Goal: Transaction & Acquisition: Purchase product/service

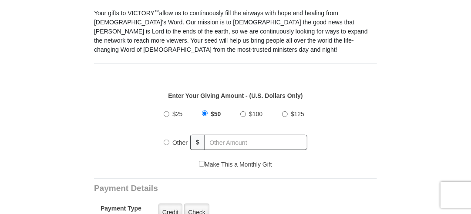
scroll to position [244, 0]
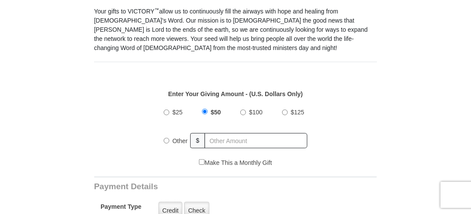
click at [166, 138] on input "Other" at bounding box center [167, 141] width 6 height 6
radio input "true"
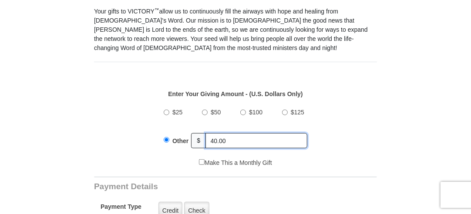
type input "40.00"
click at [356, 118] on div "$25 $50 $100 $125 Other $ 40.00" at bounding box center [236, 130] width 274 height 57
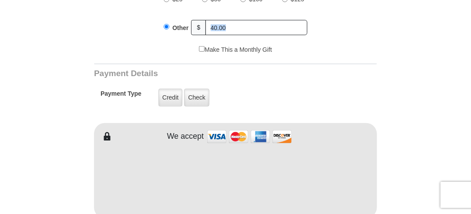
scroll to position [387, 0]
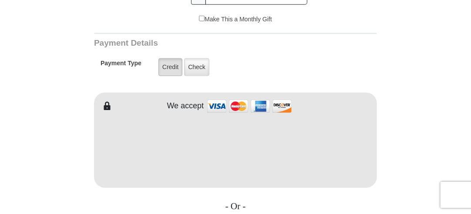
click at [174, 58] on label "Credit" at bounding box center [170, 67] width 24 height 18
click at [0, 0] on input "Credit" at bounding box center [0, 0] width 0 height 0
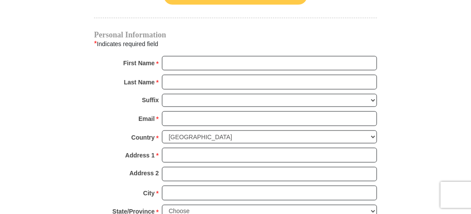
scroll to position [627, 0]
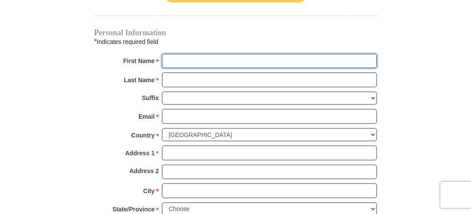
click at [166, 54] on input "First Name *" at bounding box center [269, 61] width 215 height 15
type input "Paulette"
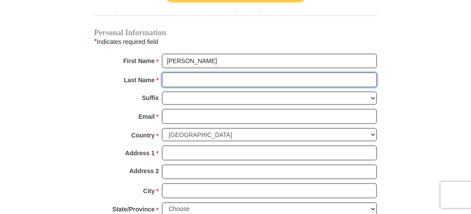
click at [173, 73] on input "Last Name *" at bounding box center [269, 80] width 215 height 15
type input "McQuade"
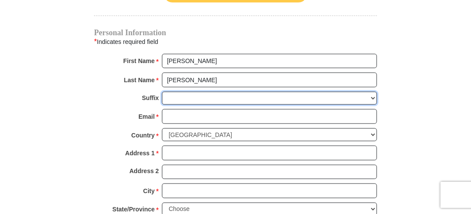
click at [177, 92] on select "Jr Sr I II III IV V VI" at bounding box center [269, 98] width 215 height 13
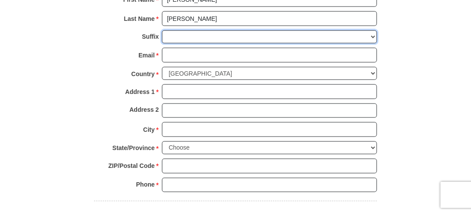
scroll to position [694, 0]
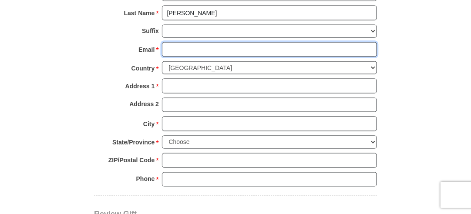
click at [168, 42] on input "Email *" at bounding box center [269, 49] width 215 height 15
type input "paulettemcquade2028@g-mail.com"
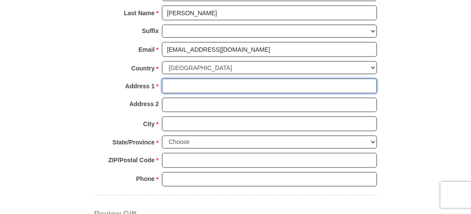
type input "136 Cedar Road"
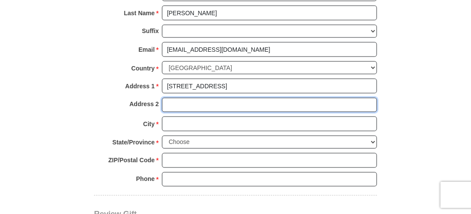
type input "136 Cedar Road"
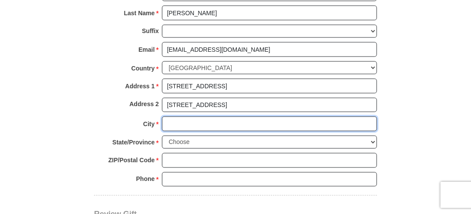
type input "Bristol, Tn"
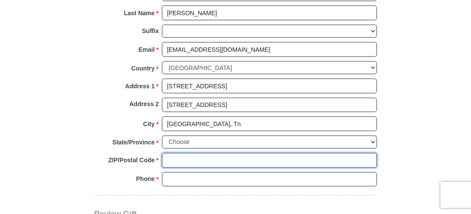
type input "37620"
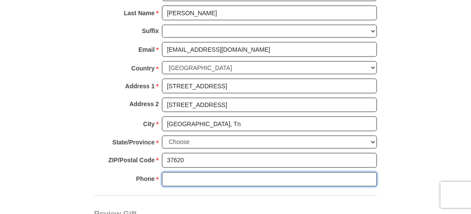
type input "4238954824"
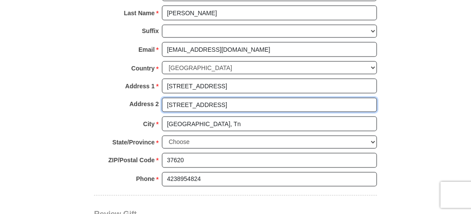
click at [214, 98] on input "136 Cedar Road" at bounding box center [269, 105] width 215 height 15
type input "1"
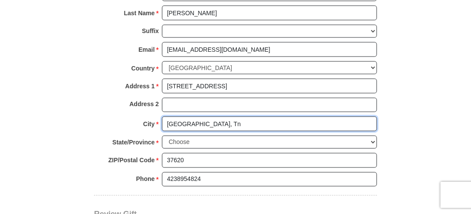
click at [196, 117] on input "Bristol, Tn" at bounding box center [269, 124] width 215 height 15
click at [196, 117] on input "Bristol" at bounding box center [269, 124] width 215 height 15
type input "Bristol"
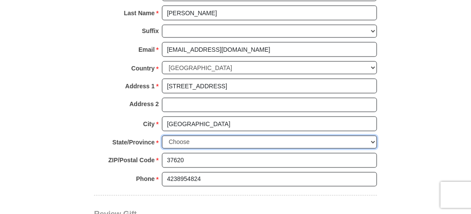
click at [374, 136] on select "Choose Alabama Alaska American Samoa Arizona Arkansas Armed Forces Americas Arm…" at bounding box center [269, 142] width 215 height 13
click at [373, 136] on select "Choose Alabama Alaska American Samoa Arizona Arkansas Armed Forces Americas Arm…" at bounding box center [269, 142] width 215 height 13
click at [170, 136] on select "Choose Alabama Alaska American Samoa Arizona Arkansas Armed Forces Americas Arm…" at bounding box center [269, 142] width 215 height 13
select select "TN"
click at [162, 136] on select "Choose Alabama Alaska American Samoa Arizona Arkansas Armed Forces Americas Arm…" at bounding box center [269, 142] width 215 height 13
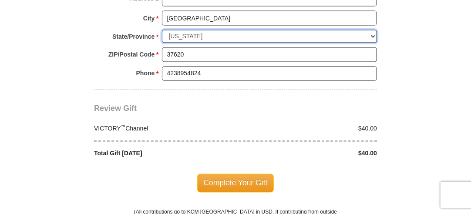
scroll to position [819, 0]
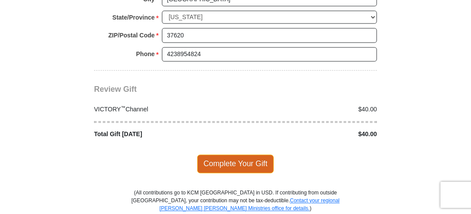
click at [245, 155] on span "Complete Your Gift" at bounding box center [235, 164] width 77 height 18
